Goal: Transaction & Acquisition: Obtain resource

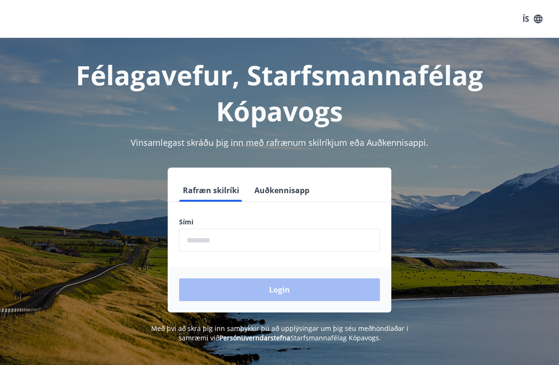
click at [225, 241] on input "phone" at bounding box center [279, 240] width 201 height 23
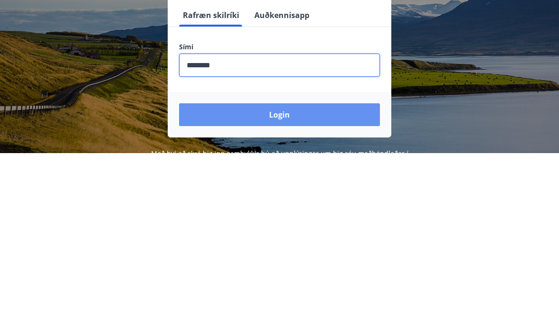
type input "********"
click at [306, 278] on button "Login" at bounding box center [279, 289] width 201 height 23
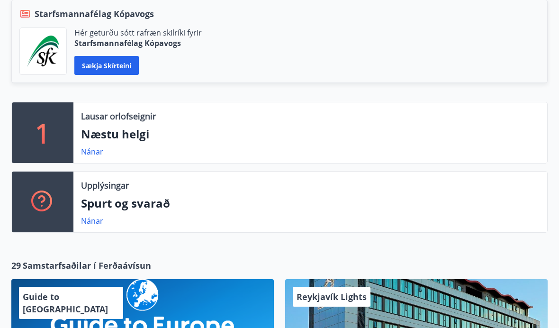
scroll to position [224, 0]
click at [98, 153] on link "Nánar" at bounding box center [92, 151] width 22 height 10
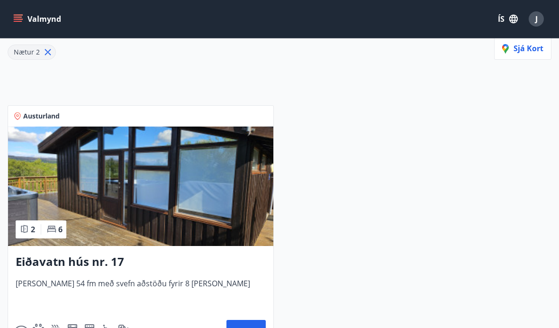
scroll to position [128, 0]
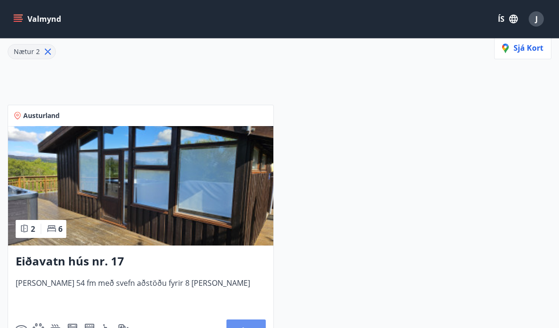
click at [254, 327] on button "Nánar" at bounding box center [245, 330] width 39 height 23
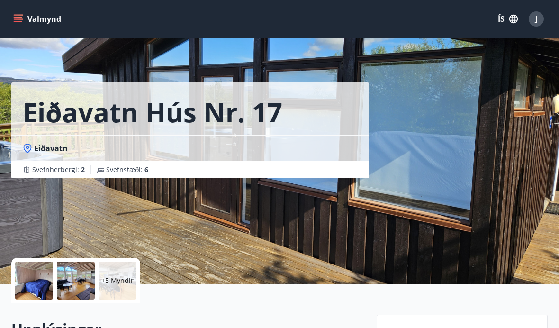
click at [548, 142] on div "Eiðavatn hús nr. 17 Eiðavatn Svefnherbergi : 2 Svefnstæði : 6" at bounding box center [279, 142] width 559 height 284
click at [35, 285] on div at bounding box center [34, 280] width 38 height 38
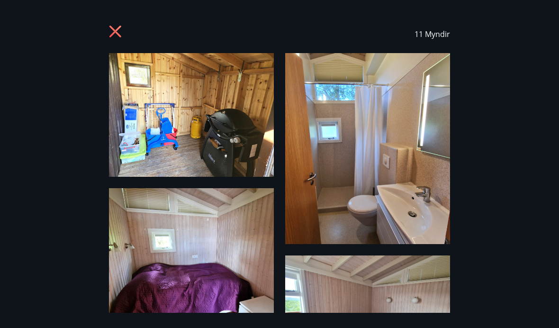
click at [117, 27] on icon at bounding box center [116, 32] width 15 height 15
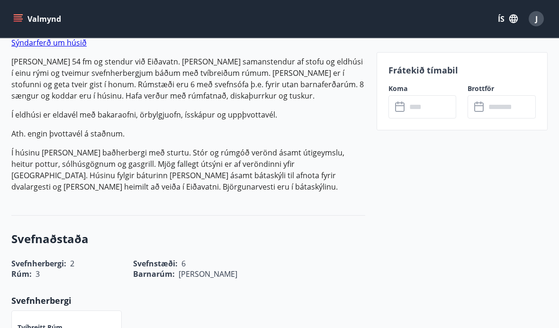
scroll to position [335, 0]
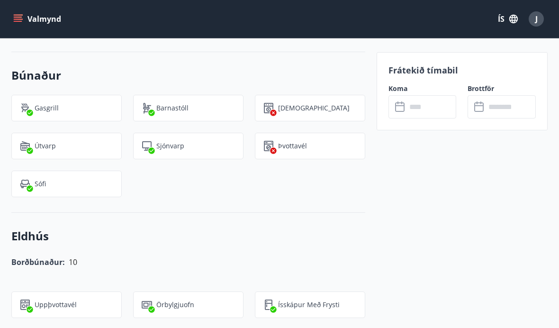
scroll to position [40, 0]
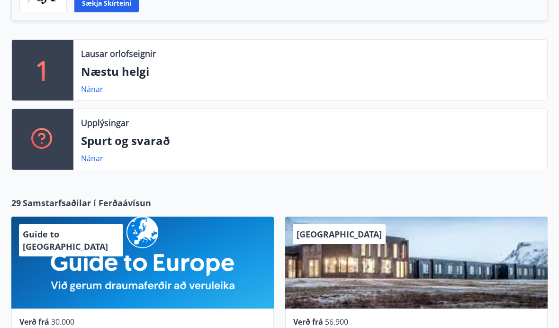
scroll to position [350, 0]
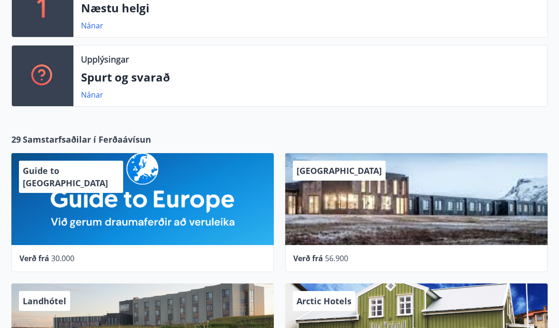
click at [365, 218] on div "[GEOGRAPHIC_DATA]" at bounding box center [416, 199] width 262 height 92
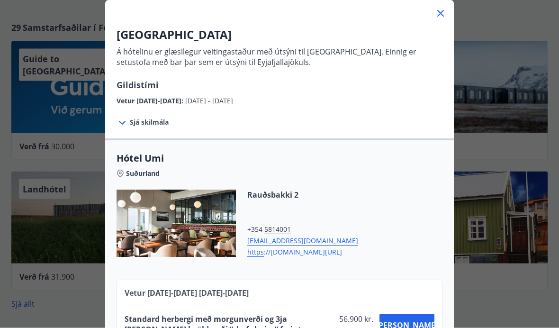
scroll to position [462, 0]
click at [437, 18] on icon at bounding box center [440, 13] width 11 height 11
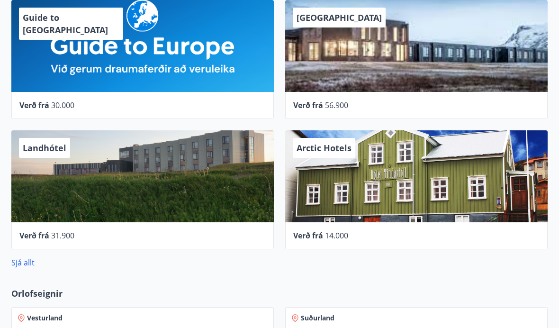
scroll to position [503, 0]
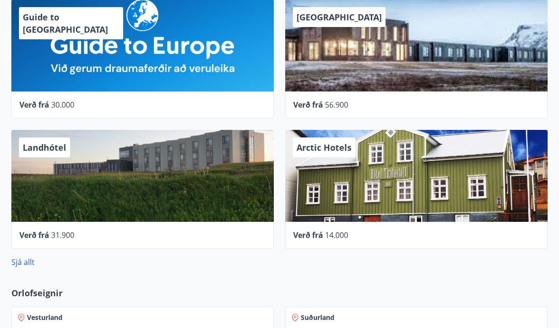
click at [400, 207] on div "Arctic Hotels" at bounding box center [416, 176] width 262 height 92
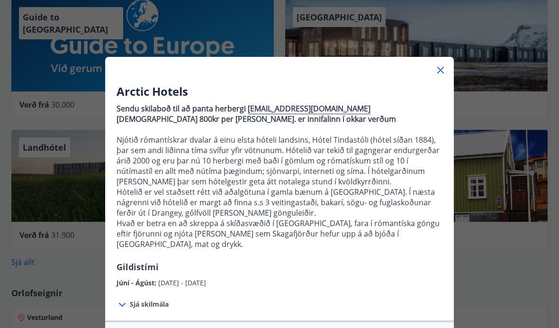
scroll to position [0, 0]
click at [443, 69] on icon at bounding box center [440, 69] width 11 height 11
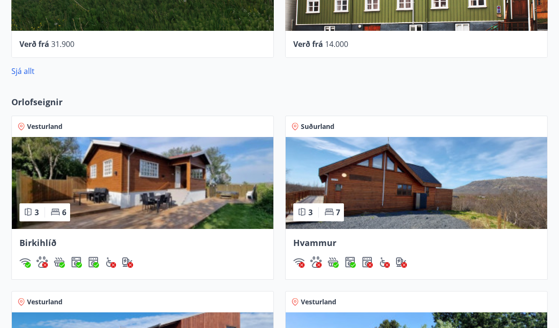
scroll to position [697, 0]
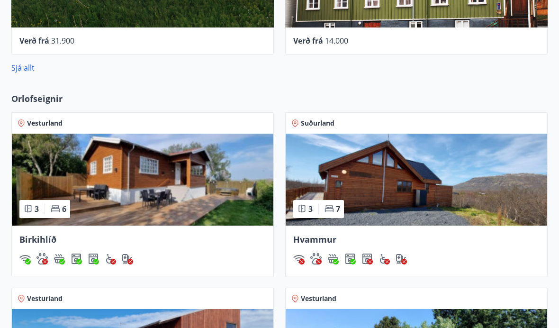
click at [51, 239] on span "Birkihlíð" at bounding box center [37, 238] width 37 height 11
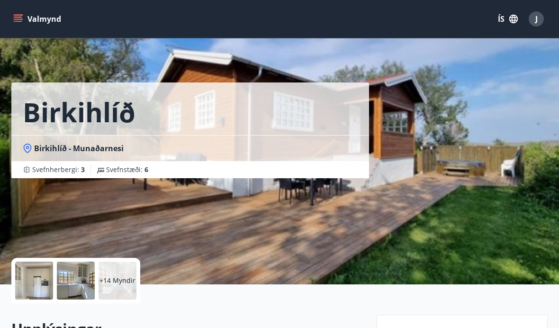
scroll to position [16, 0]
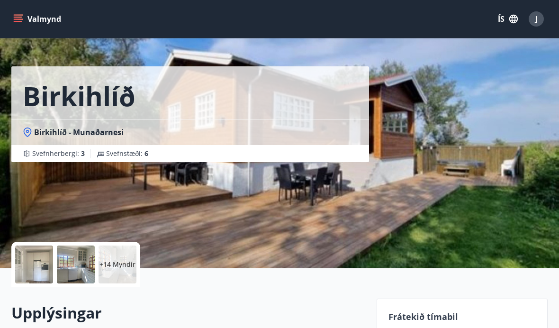
click at [308, 205] on div "Birkihlíð Birkihlíð - Munaðarnesi Svefnherbergi : 3 Svefnstæði : 6" at bounding box center [190, 126] width 358 height 284
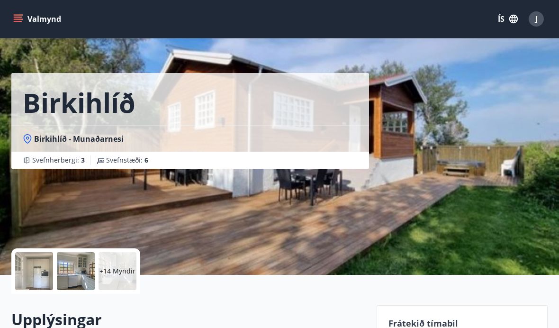
click at [30, 272] on div at bounding box center [34, 271] width 38 height 38
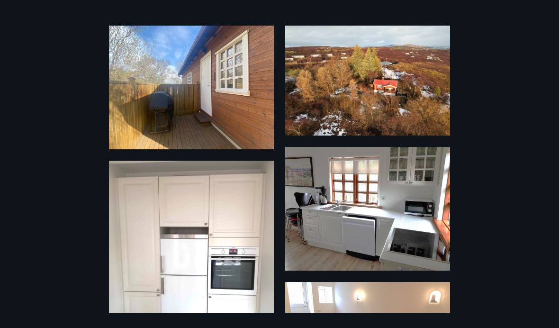
scroll to position [695, 0]
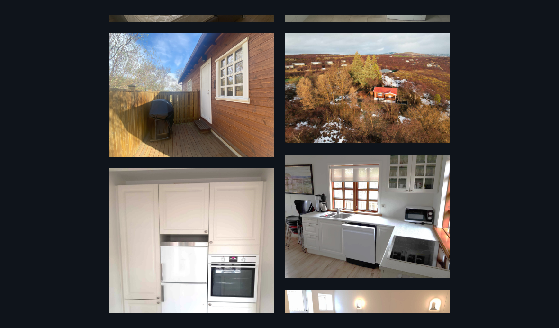
click at [30, 53] on div "20 Myndir" at bounding box center [279, 163] width 559 height 297
click at [99, 164] on div "20 Myndir" at bounding box center [279, 163] width 559 height 297
click at [109, 136] on img at bounding box center [191, 95] width 165 height 124
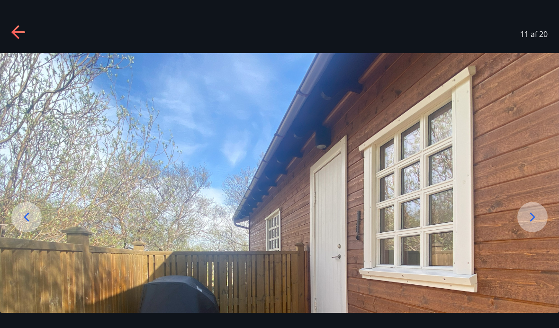
click at [12, 41] on div at bounding box center [18, 34] width 15 height 18
click at [35, 232] on div at bounding box center [26, 217] width 30 height 30
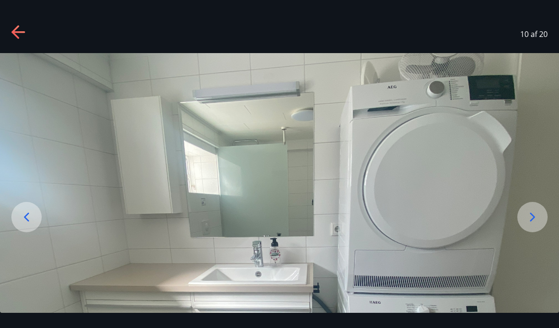
click at [36, 232] on div at bounding box center [26, 217] width 30 height 30
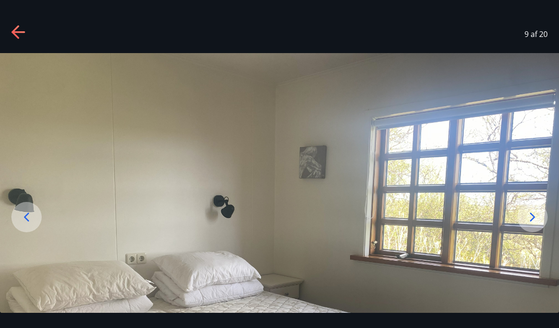
click at [26, 224] on icon at bounding box center [26, 216] width 15 height 15
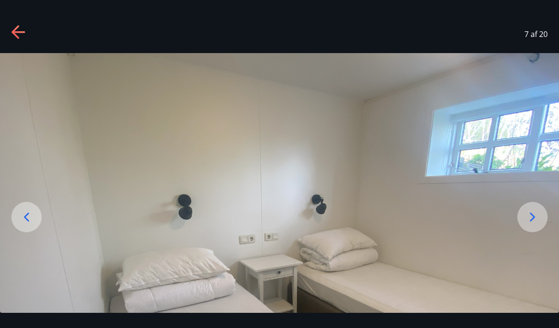
click at [254, 258] on img at bounding box center [279, 262] width 559 height 419
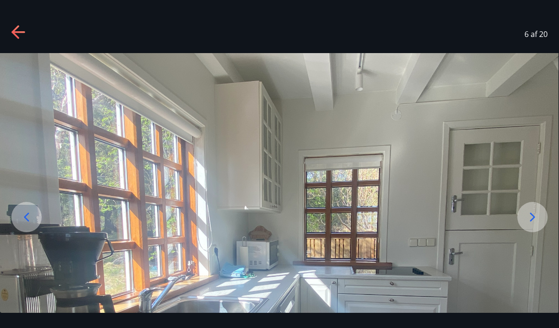
scroll to position [0, 0]
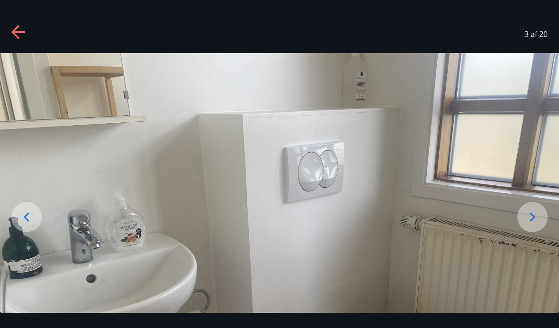
click at [15, 34] on icon at bounding box center [15, 31] width 8 height 13
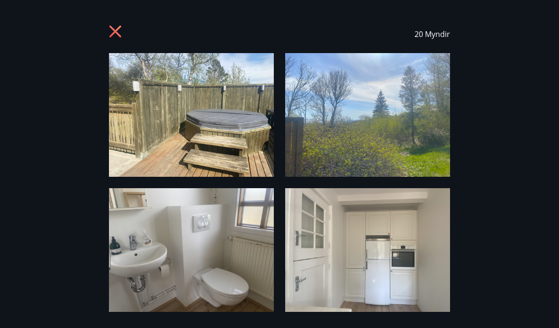
click at [123, 26] on icon at bounding box center [116, 32] width 15 height 15
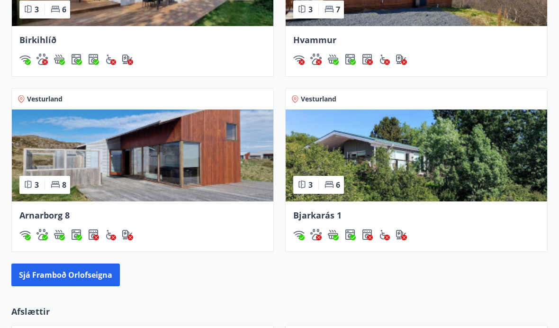
scroll to position [908, 0]
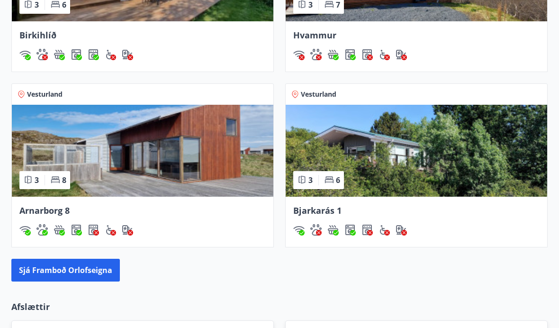
click at [431, 176] on img at bounding box center [416, 151] width 261 height 92
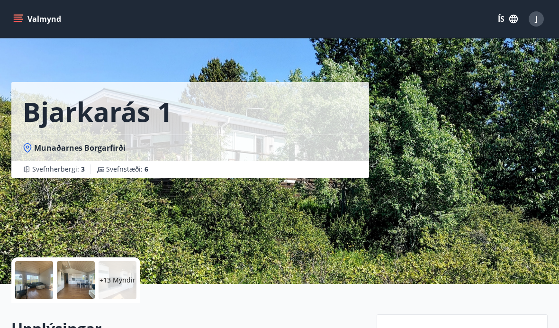
scroll to position [3, 0]
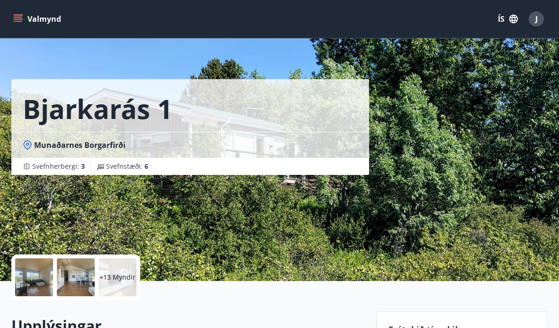
click at [40, 277] on div at bounding box center [34, 277] width 38 height 38
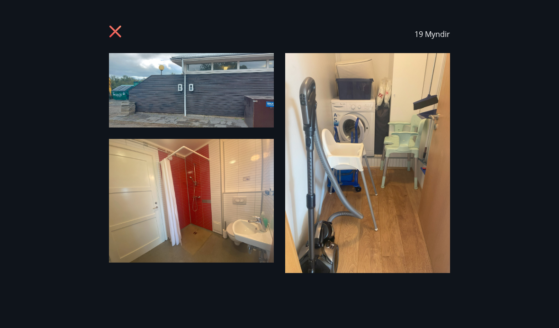
click at [230, 92] on img at bounding box center [191, 90] width 165 height 74
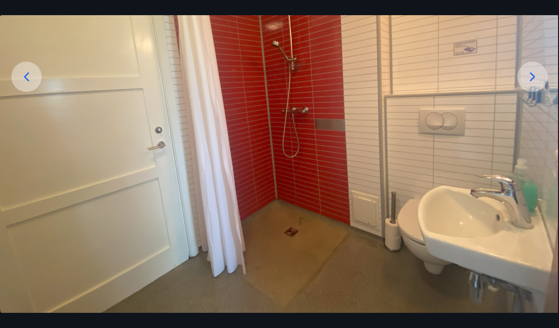
scroll to position [147, 0]
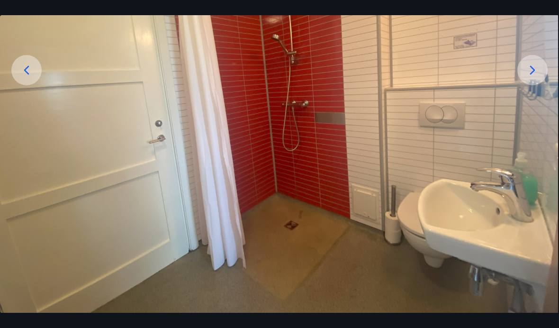
click at [535, 78] on icon at bounding box center [532, 70] width 15 height 15
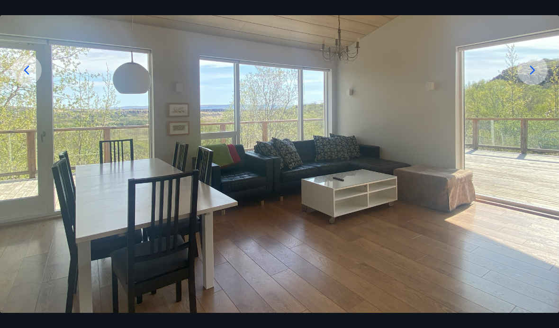
click at [527, 78] on icon at bounding box center [532, 70] width 15 height 15
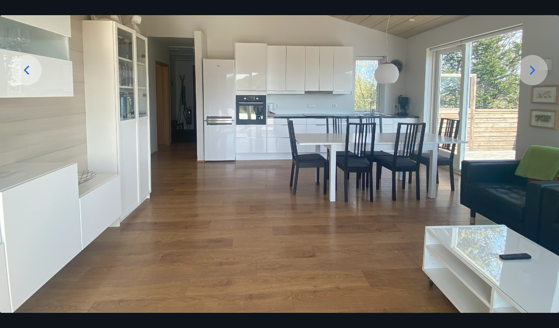
click at [536, 78] on icon at bounding box center [532, 70] width 15 height 15
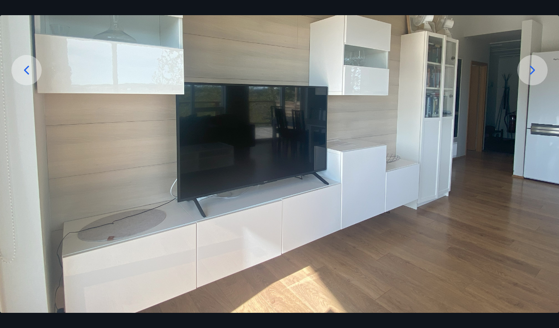
click at [532, 78] on icon at bounding box center [532, 70] width 15 height 15
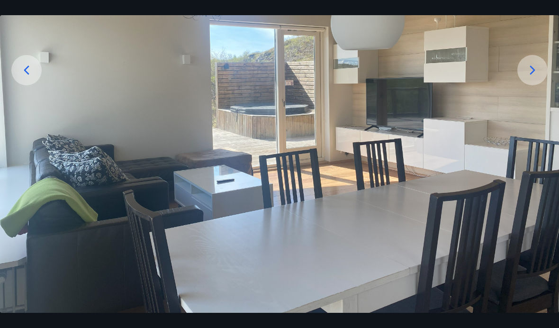
click at [537, 78] on icon at bounding box center [532, 70] width 15 height 15
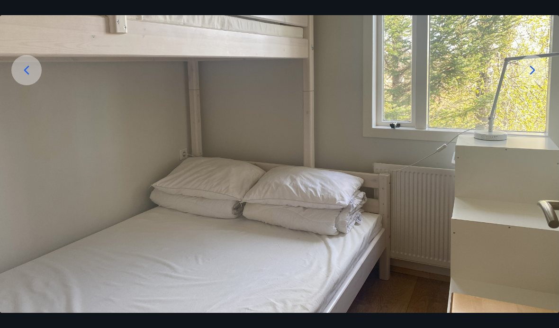
click at [533, 78] on icon at bounding box center [532, 70] width 15 height 15
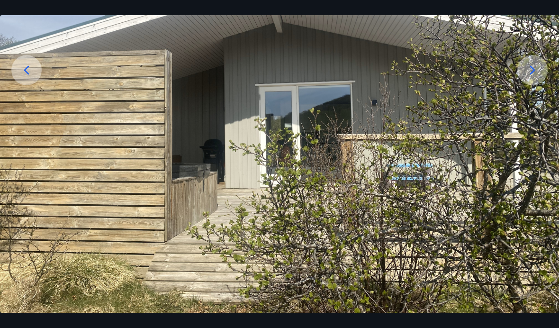
click at [538, 78] on icon at bounding box center [532, 70] width 15 height 15
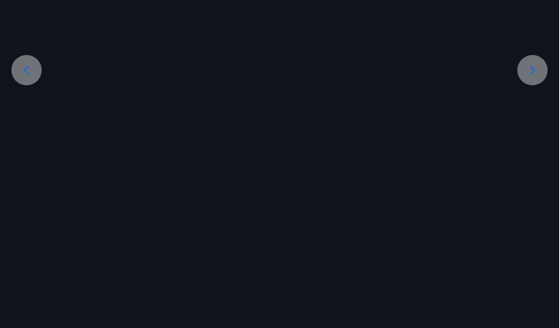
scroll to position [0, 0]
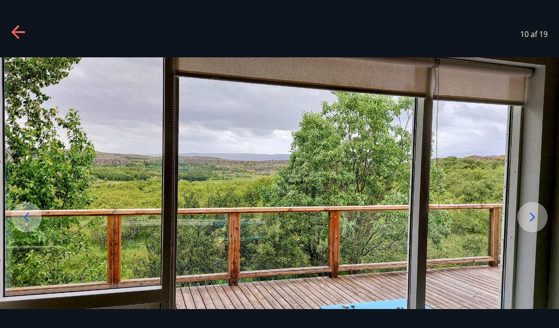
click at [555, 135] on img at bounding box center [279, 182] width 559 height 251
click at [535, 224] on icon at bounding box center [532, 216] width 15 height 15
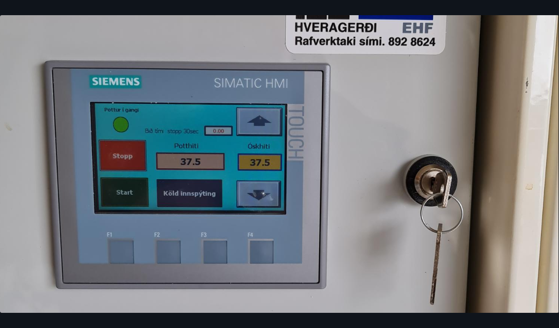
scroll to position [219, 0]
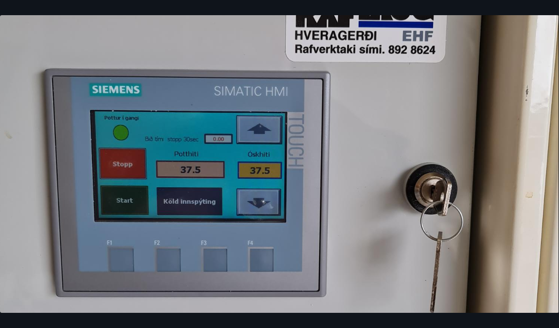
click at [530, 169] on img at bounding box center [279, 206] width 559 height 745
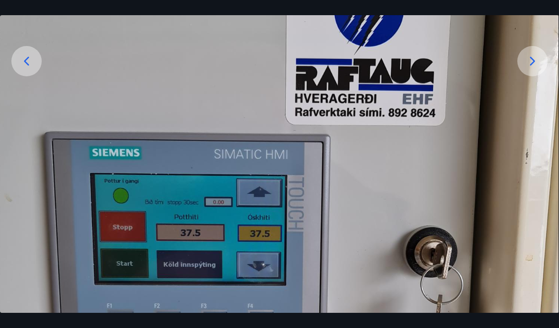
scroll to position [153, 0]
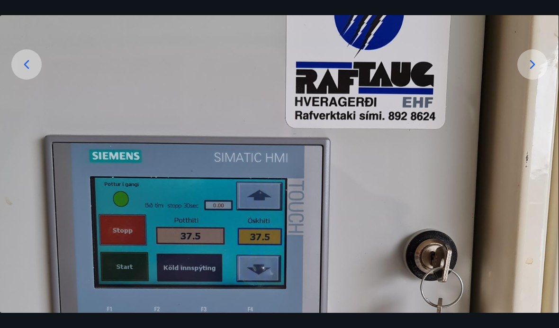
click at [531, 72] on icon at bounding box center [532, 64] width 15 height 15
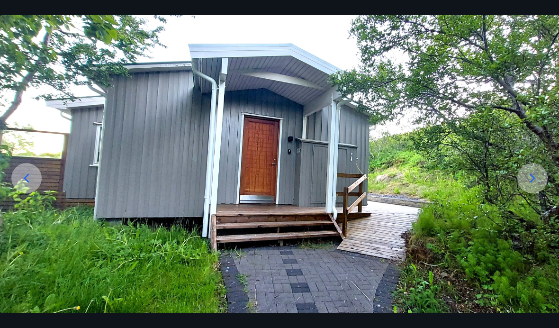
scroll to position [39, 0]
click at [538, 186] on icon at bounding box center [532, 178] width 15 height 15
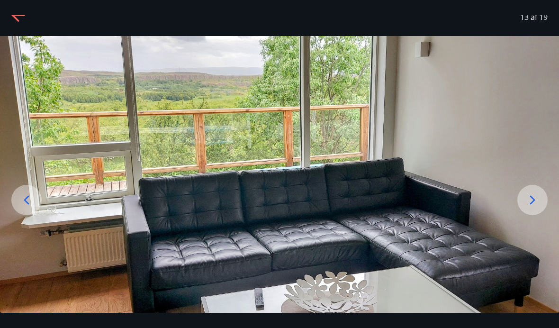
scroll to position [17, 0]
click at [540, 207] on icon at bounding box center [532, 199] width 15 height 15
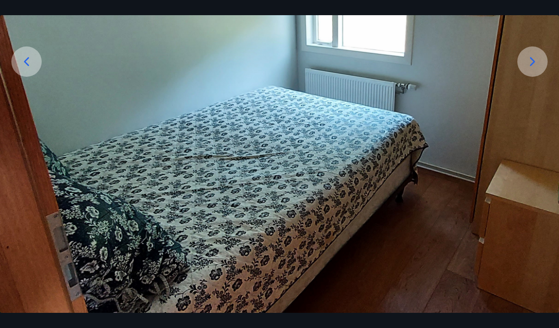
scroll to position [155, 0]
click at [538, 69] on icon at bounding box center [532, 61] width 15 height 15
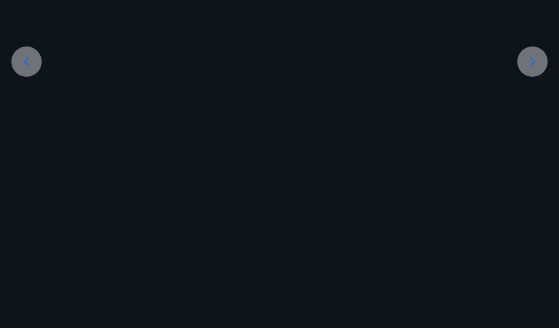
scroll to position [52, 0]
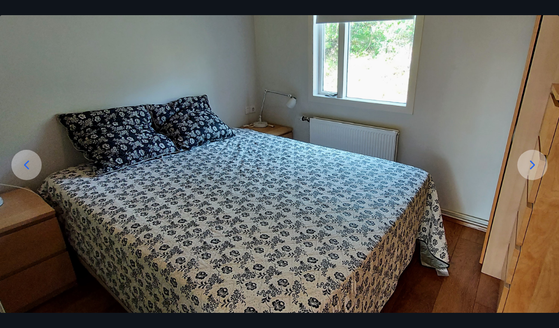
click at [539, 172] on icon at bounding box center [532, 164] width 15 height 15
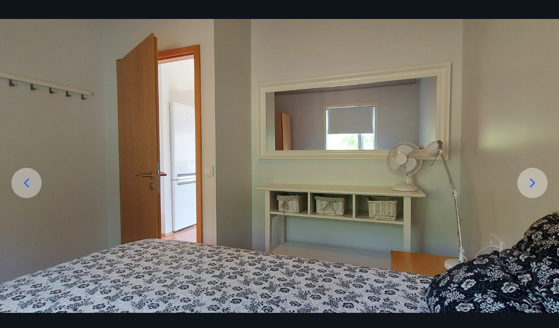
scroll to position [34, 0]
click at [535, 190] on icon at bounding box center [532, 182] width 15 height 15
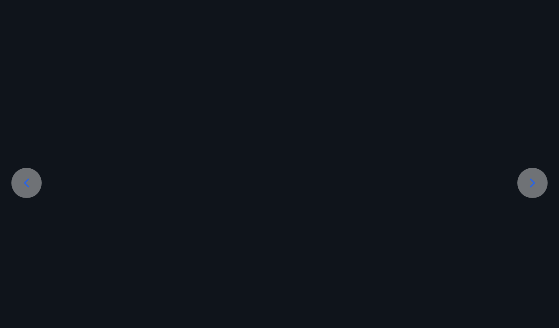
scroll to position [0, 0]
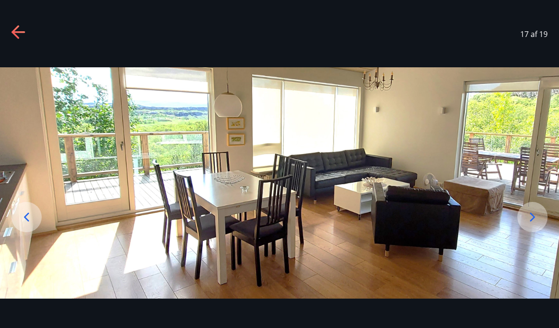
click at [541, 225] on div at bounding box center [532, 217] width 30 height 30
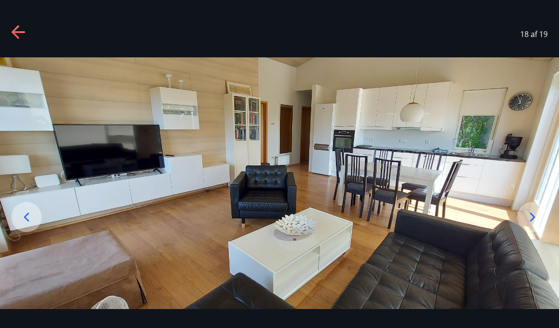
click at [537, 224] on icon at bounding box center [532, 216] width 15 height 15
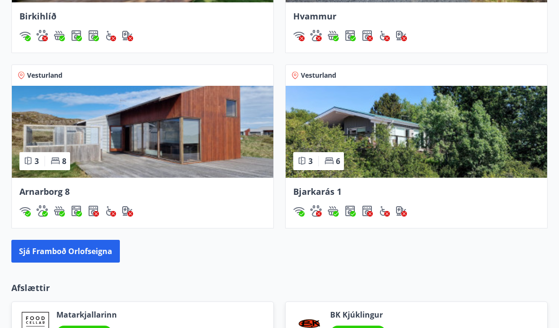
scroll to position [912, 0]
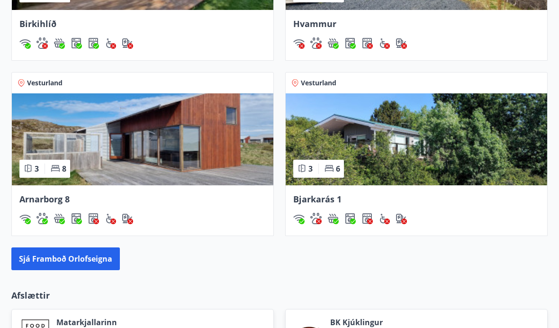
click at [153, 149] on img at bounding box center [142, 140] width 261 height 92
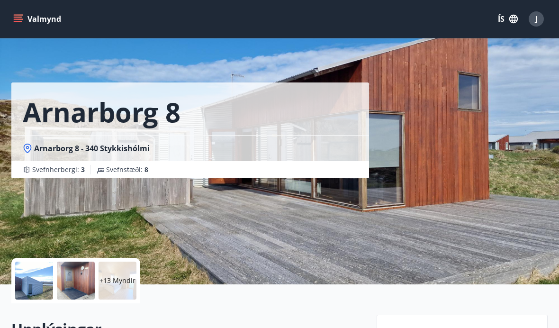
click at [38, 291] on div at bounding box center [34, 280] width 38 height 38
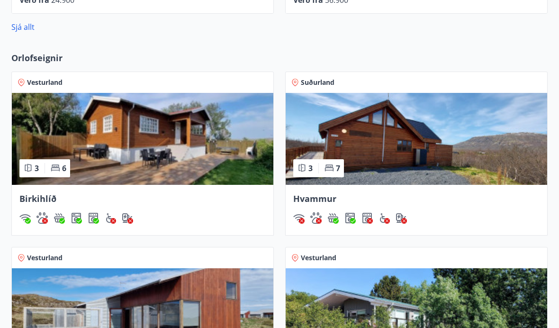
scroll to position [737, 0]
click at [389, 154] on img at bounding box center [416, 139] width 261 height 92
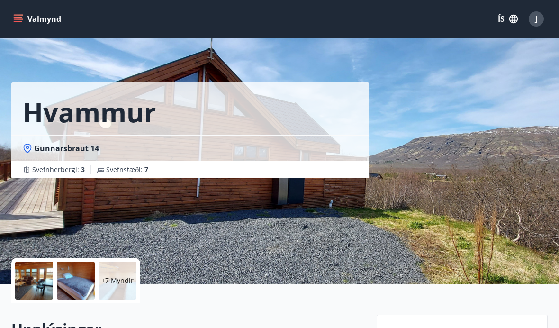
click at [39, 278] on div at bounding box center [34, 280] width 38 height 38
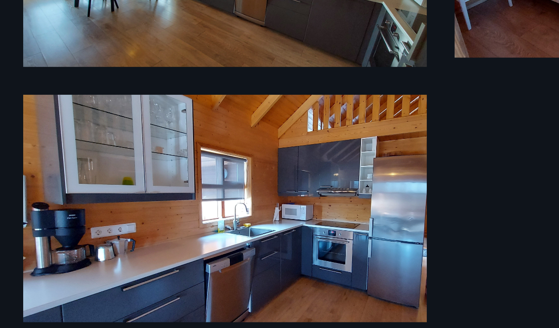
scroll to position [35, 0]
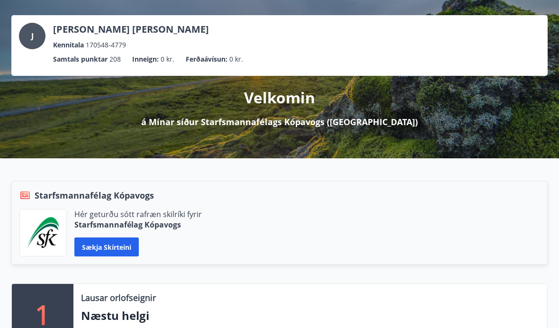
scroll to position [42, 0]
click at [119, 251] on button "Sækja skírteini" at bounding box center [106, 246] width 64 height 19
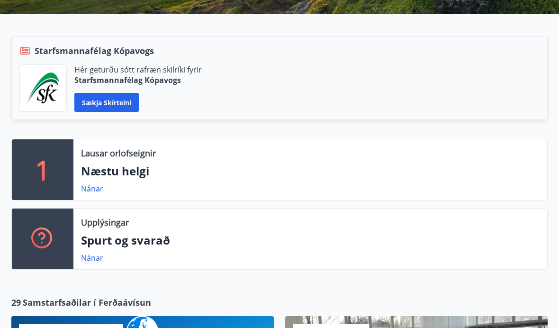
scroll to position [187, 0]
click at [137, 237] on p "Spurt og svarað" at bounding box center [310, 240] width 458 height 16
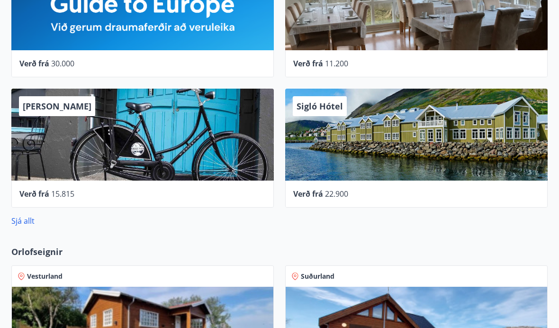
scroll to position [513, 0]
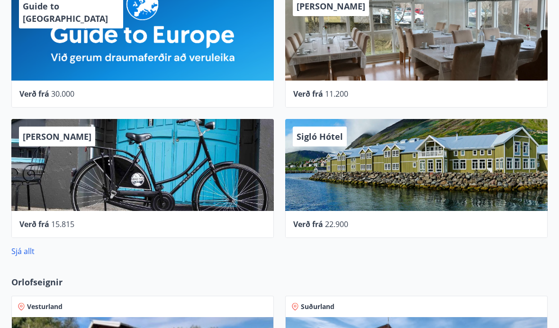
click at [395, 171] on div "Sigló Hótel" at bounding box center [416, 165] width 262 height 92
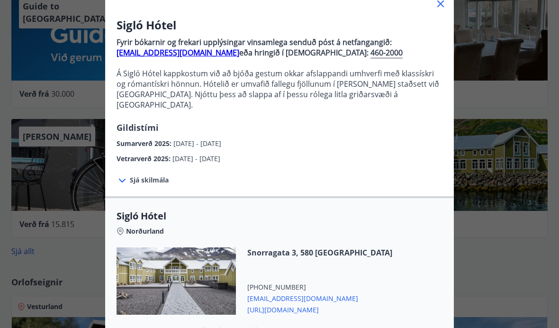
scroll to position [73, 0]
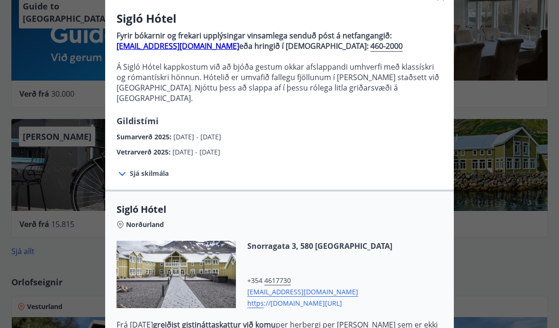
click at [125, 168] on icon at bounding box center [122, 173] width 11 height 11
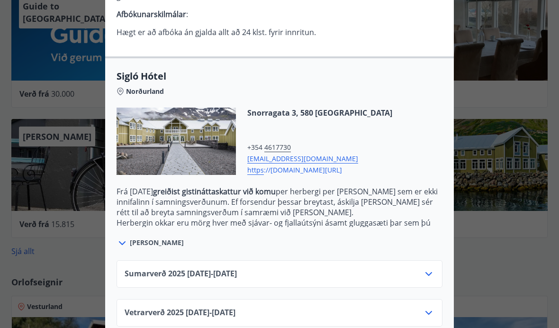
scroll to position [298, 0]
click at [128, 237] on div at bounding box center [123, 243] width 13 height 12
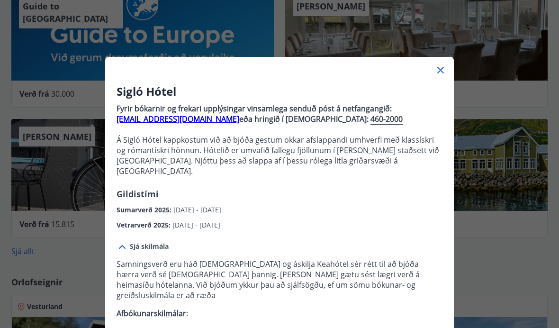
scroll to position [0, 0]
click at [173, 119] on strong "[EMAIL_ADDRESS][DOMAIN_NAME]" at bounding box center [178, 119] width 123 height 10
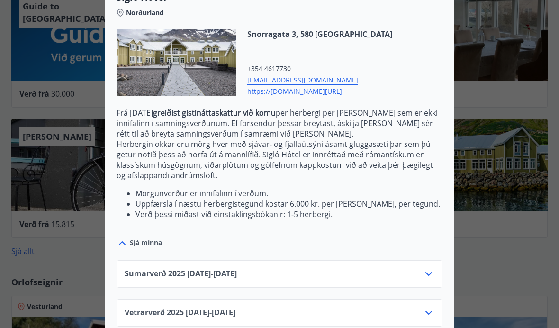
scroll to position [377, 0]
click at [128, 237] on div at bounding box center [123, 243] width 13 height 12
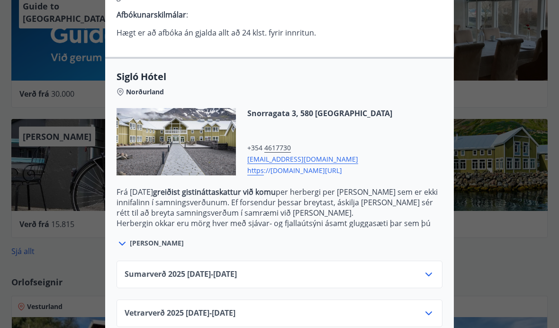
click at [511, 236] on div at bounding box center [279, 164] width 559 height 328
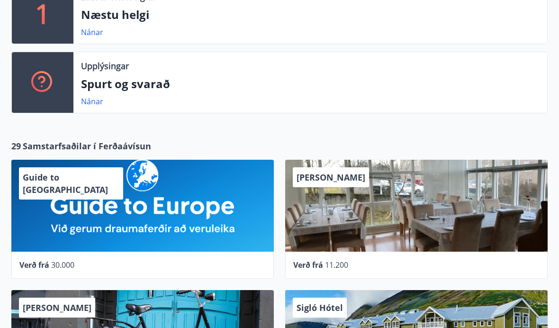
scroll to position [342, 0]
click at [408, 218] on div "[PERSON_NAME]" at bounding box center [416, 206] width 262 height 92
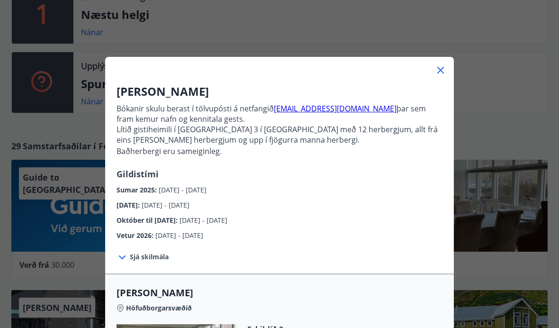
scroll to position [0, 0]
click at [445, 68] on icon at bounding box center [440, 69] width 11 height 11
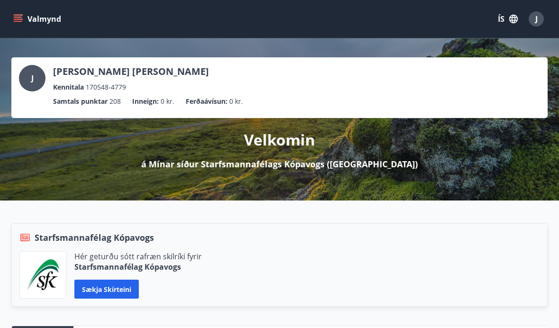
click at [24, 18] on button "Valmynd" at bounding box center [38, 18] width 54 height 17
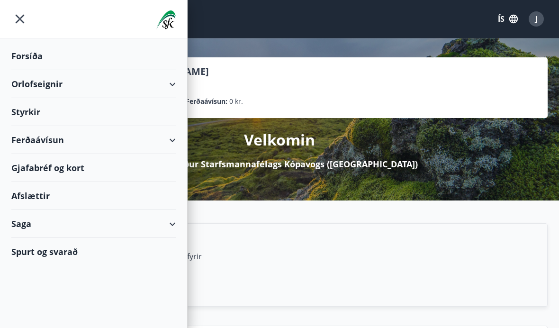
click at [88, 170] on div "Gjafabréf og kort" at bounding box center [93, 168] width 164 height 28
click at [25, 19] on icon "menu" at bounding box center [19, 18] width 17 height 17
